Goal: Task Accomplishment & Management: Manage account settings

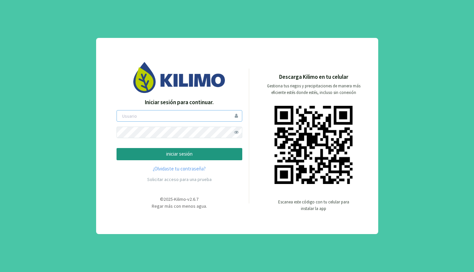
click at [149, 120] on input "email" at bounding box center [180, 116] width 126 height 12
type input "mistolancho"
click at [117, 148] on button "iniciar sesión" at bounding box center [180, 154] width 126 height 12
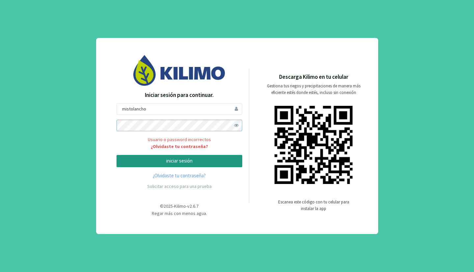
click at [117, 155] on button "iniciar sesión" at bounding box center [180, 161] width 126 height 12
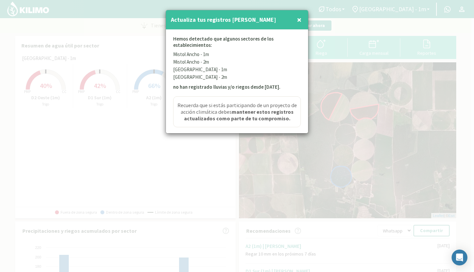
click at [300, 20] on span "×" at bounding box center [299, 19] width 5 height 11
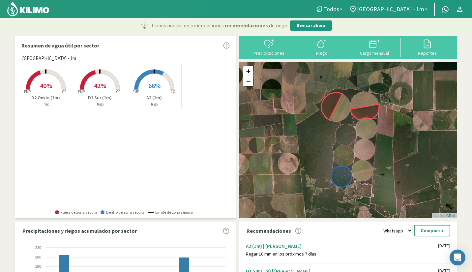
click at [408, 11] on span "[GEOGRAPHIC_DATA] - 1m" at bounding box center [390, 9] width 67 height 7
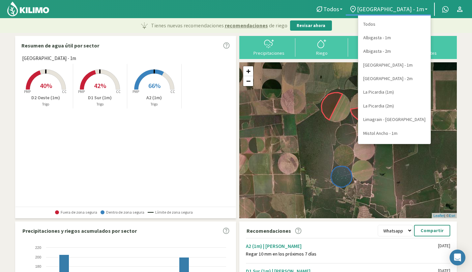
click at [373, 95] on link "La Picardia (1m)" at bounding box center [394, 92] width 72 height 14
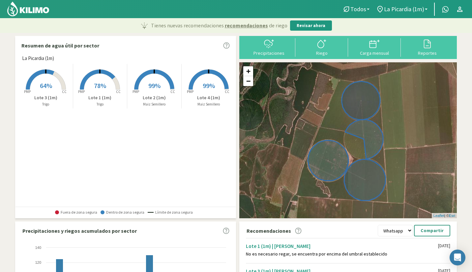
click at [396, 8] on span "La Picardia (1m)" at bounding box center [404, 9] width 40 height 7
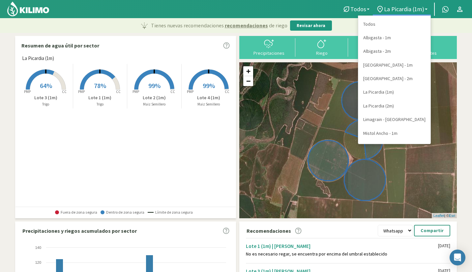
click at [380, 131] on link "Mistol Ancho - 1m" at bounding box center [394, 133] width 72 height 14
